Goal: Task Accomplishment & Management: Manage account settings

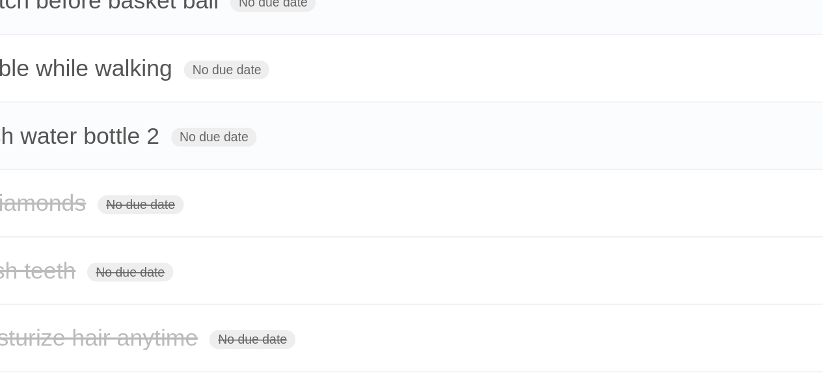
scroll to position [303, 0]
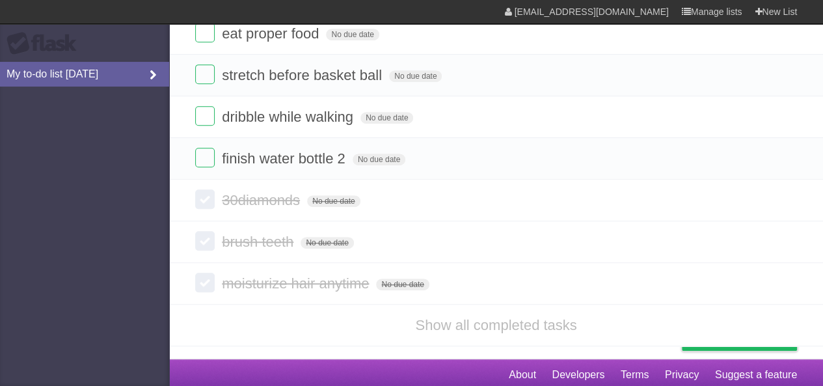
click at [143, 70] on icon at bounding box center [153, 75] width 20 height 14
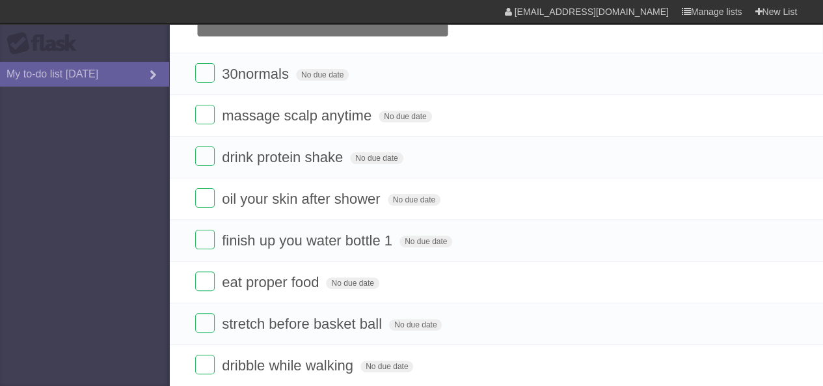
scroll to position [0, 0]
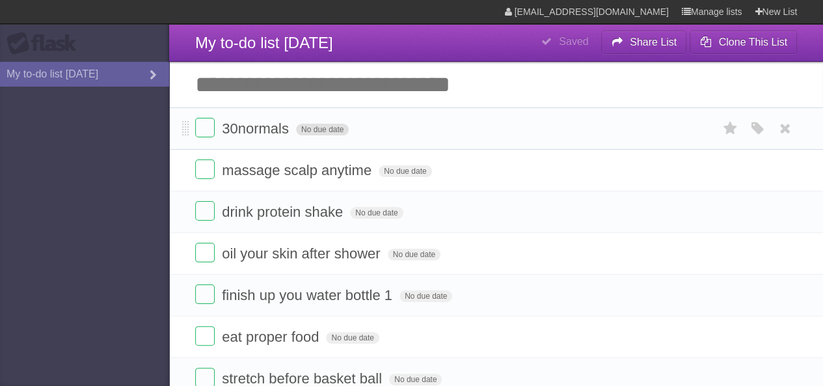
click at [318, 124] on span "No due date" at bounding box center [322, 130] width 53 height 12
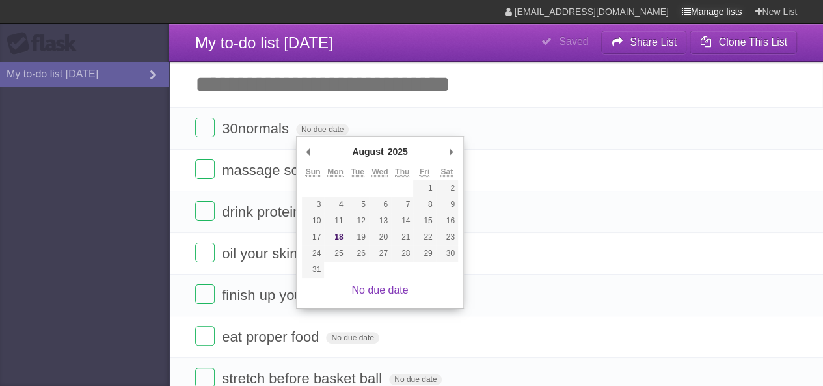
click at [705, 14] on link "Manage lists" at bounding box center [712, 11] width 60 height 23
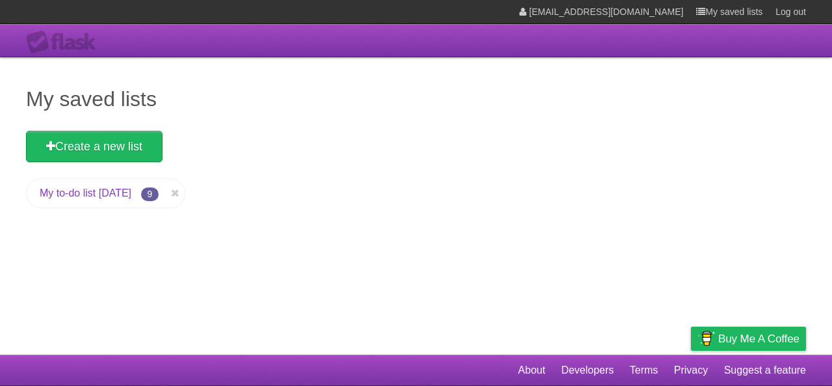
click at [131, 192] on link "My to-do list [DATE]" at bounding box center [86, 192] width 92 height 11
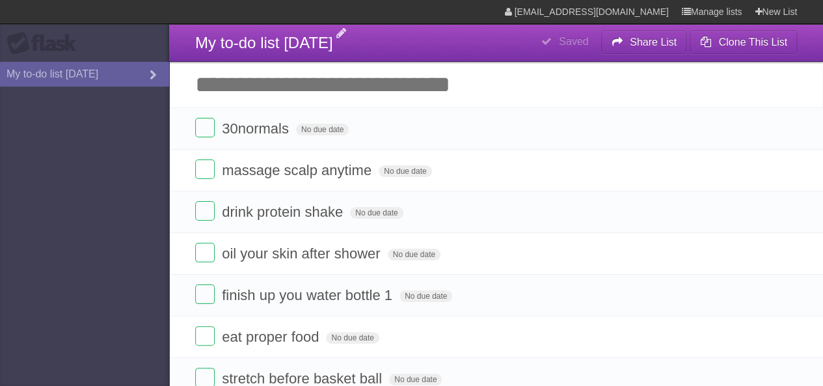
click at [325, 44] on span "My to-do list [DATE]" at bounding box center [264, 43] width 138 height 18
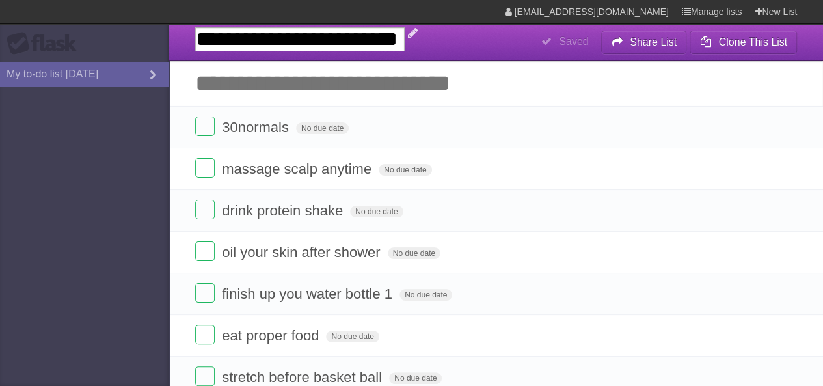
click at [404, 42] on input "**********" at bounding box center [299, 39] width 209 height 24
type input "**********"
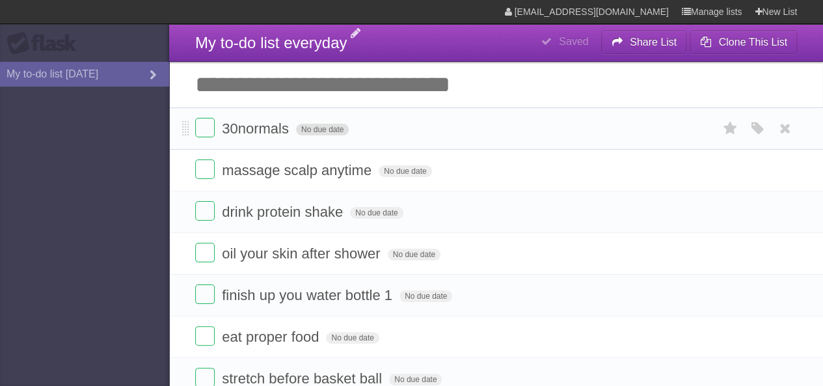
click at [320, 128] on span "No due date" at bounding box center [322, 130] width 53 height 12
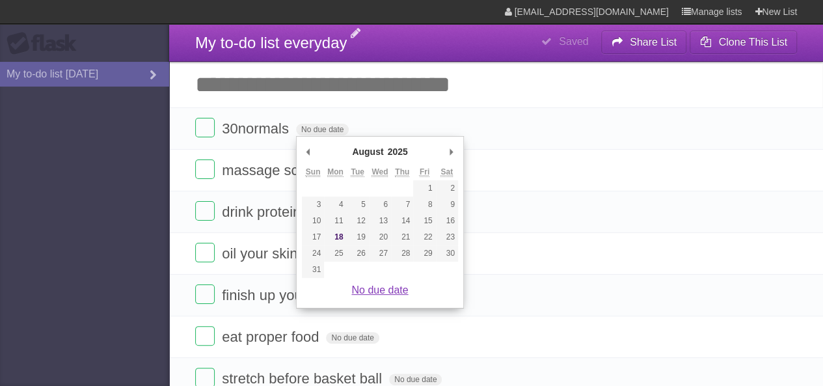
click at [373, 295] on link "No due date" at bounding box center [379, 289] width 57 height 11
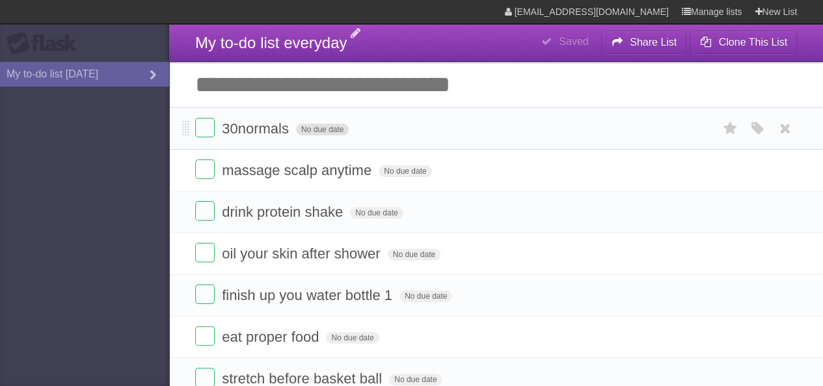
click at [320, 132] on span "No due date" at bounding box center [322, 130] width 53 height 12
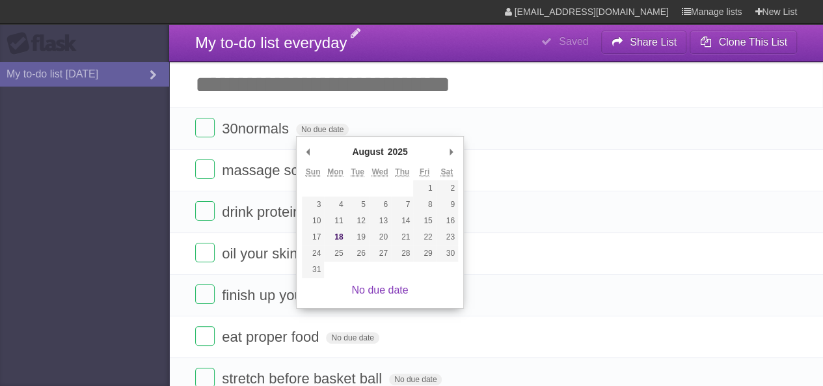
click at [313, 170] on abbr "Sun" at bounding box center [313, 172] width 15 height 10
drag, startPoint x: 335, startPoint y: 170, endPoint x: 449, endPoint y: 172, distance: 114.5
click at [449, 172] on tr "Sun Mon Tue Wed Thu Fri Sat" at bounding box center [380, 172] width 156 height 16
click at [449, 172] on abbr "Sat" at bounding box center [446, 172] width 12 height 10
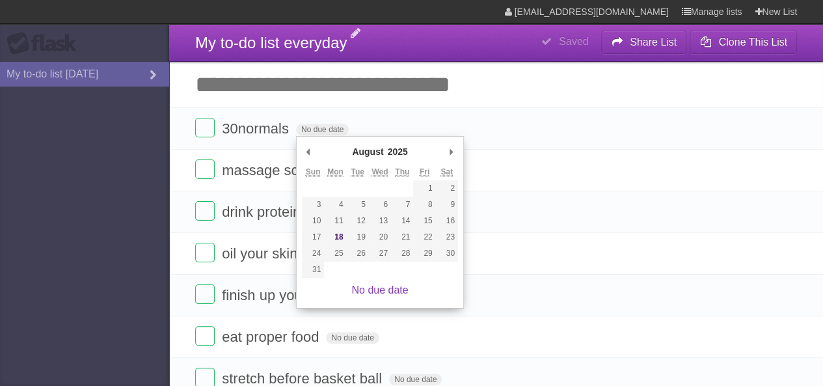
click at [464, 60] on header "**********" at bounding box center [496, 43] width 654 height 38
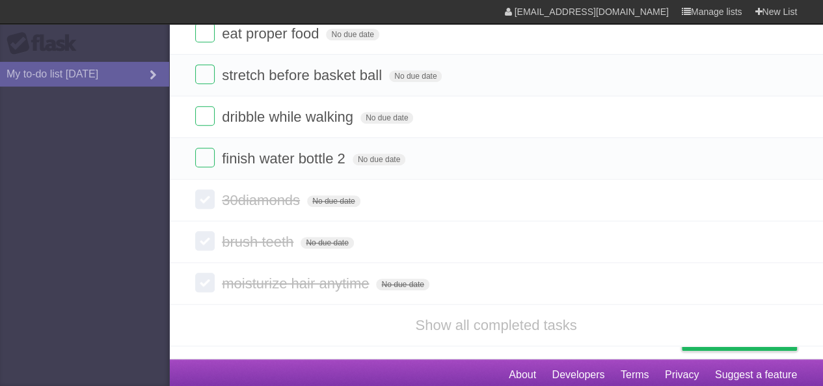
scroll to position [302, 0]
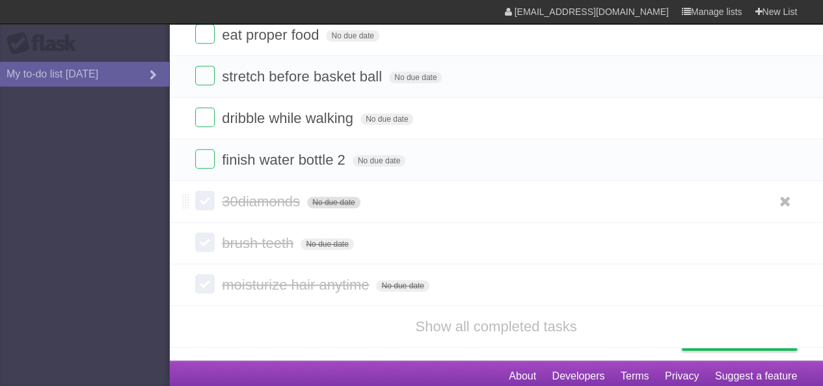
click at [326, 197] on span "No due date" at bounding box center [333, 202] width 53 height 12
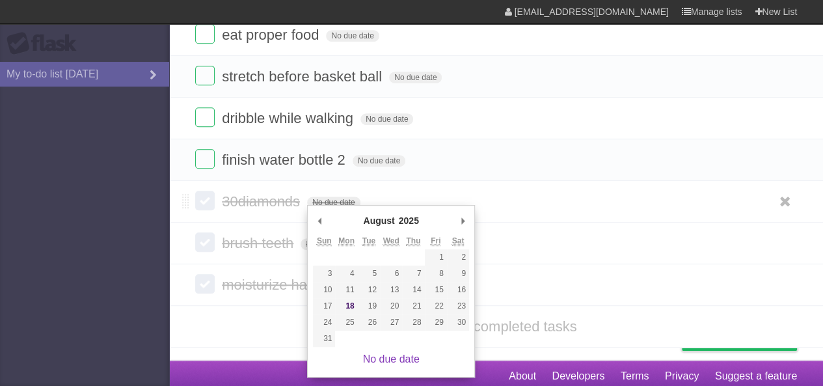
click at [261, 195] on span "30diamonds" at bounding box center [262, 201] width 81 height 16
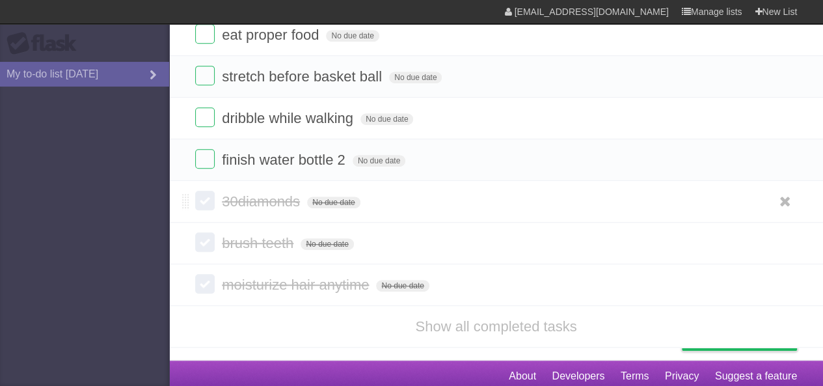
click at [208, 196] on label at bounding box center [205, 201] width 20 height 20
click at [204, 236] on label at bounding box center [205, 242] width 20 height 20
click at [207, 285] on label at bounding box center [205, 284] width 20 height 20
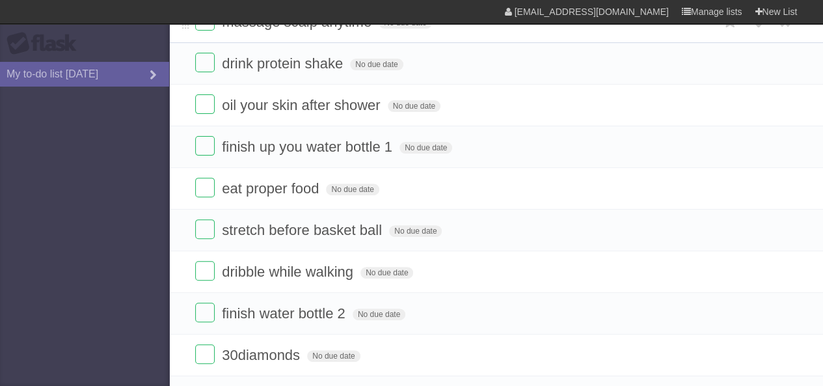
scroll to position [150, 0]
